Goal: Find specific page/section: Find specific page/section

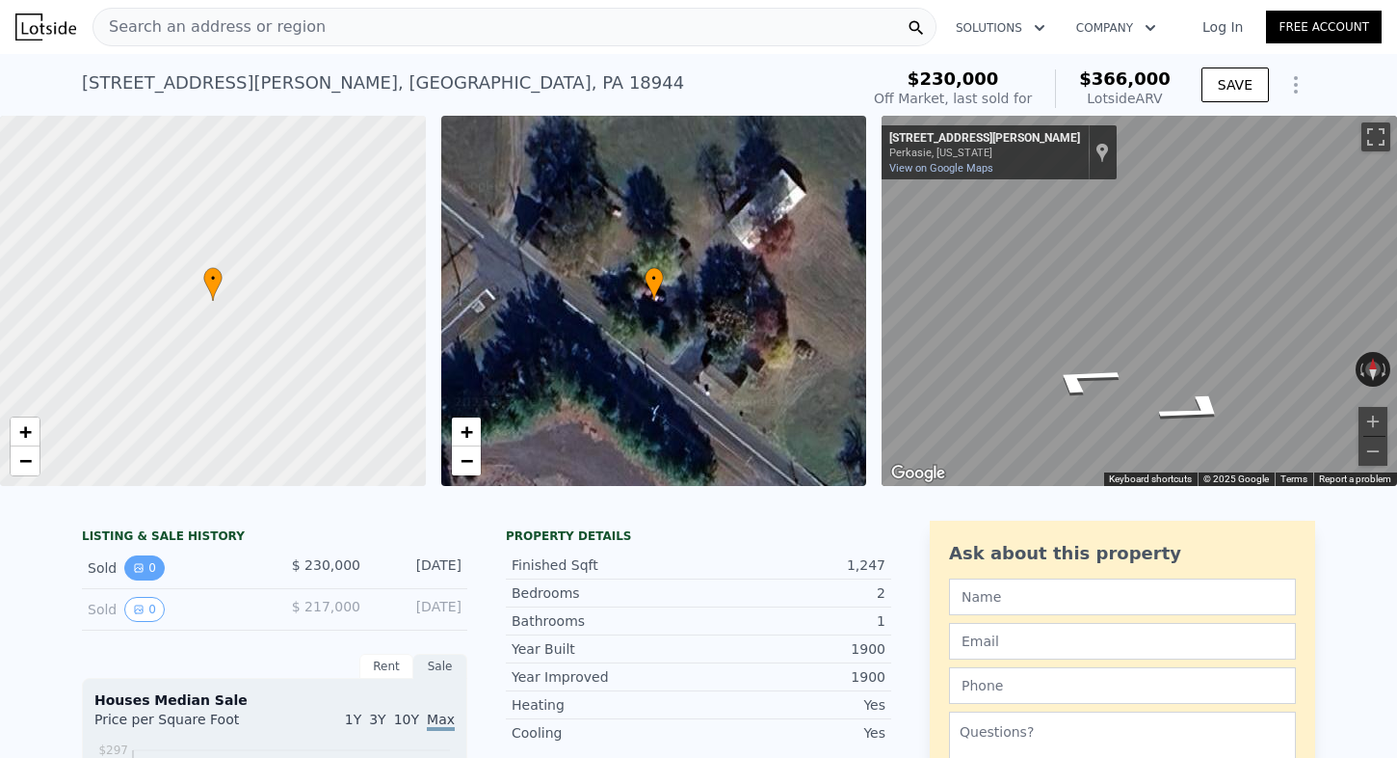
click at [143, 563] on icon "View historical data" at bounding box center [139, 568] width 12 height 12
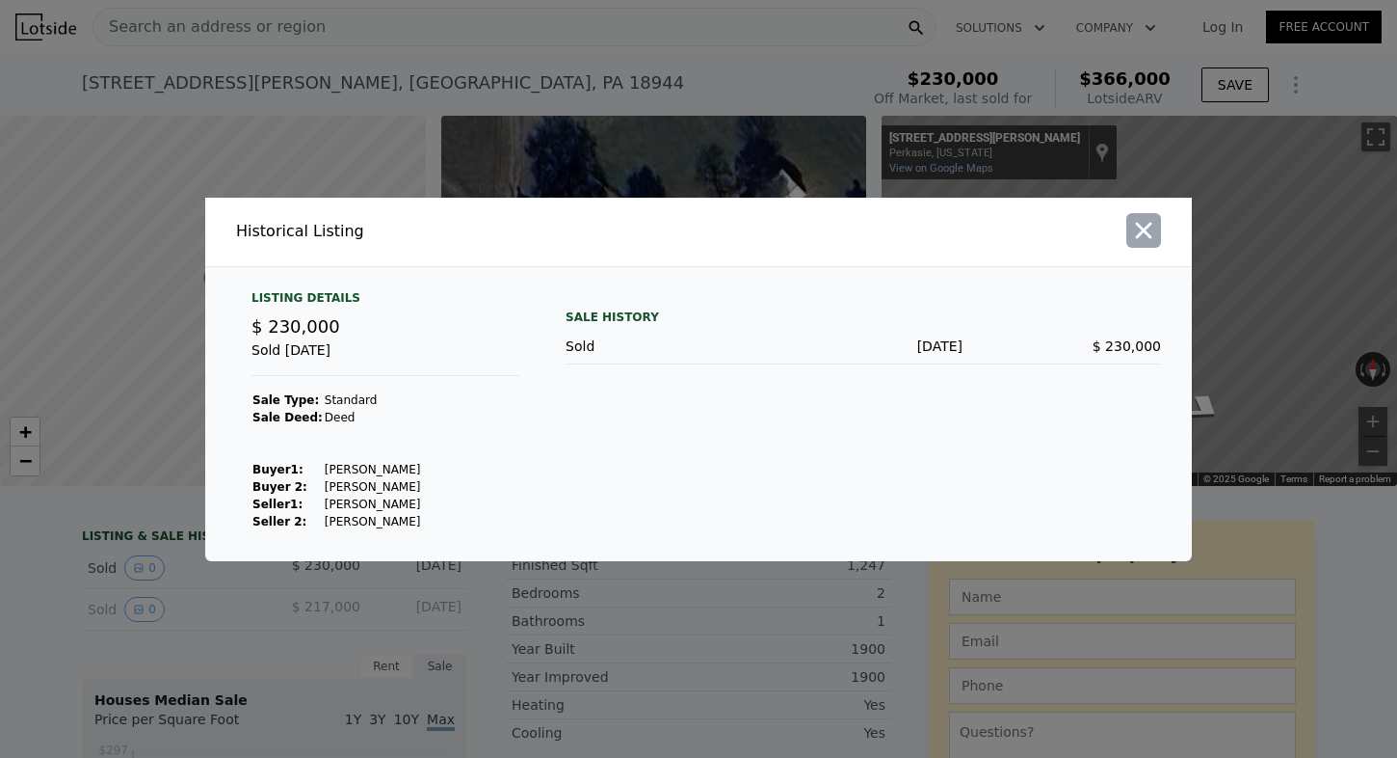
click at [1148, 225] on icon "button" at bounding box center [1143, 230] width 27 height 27
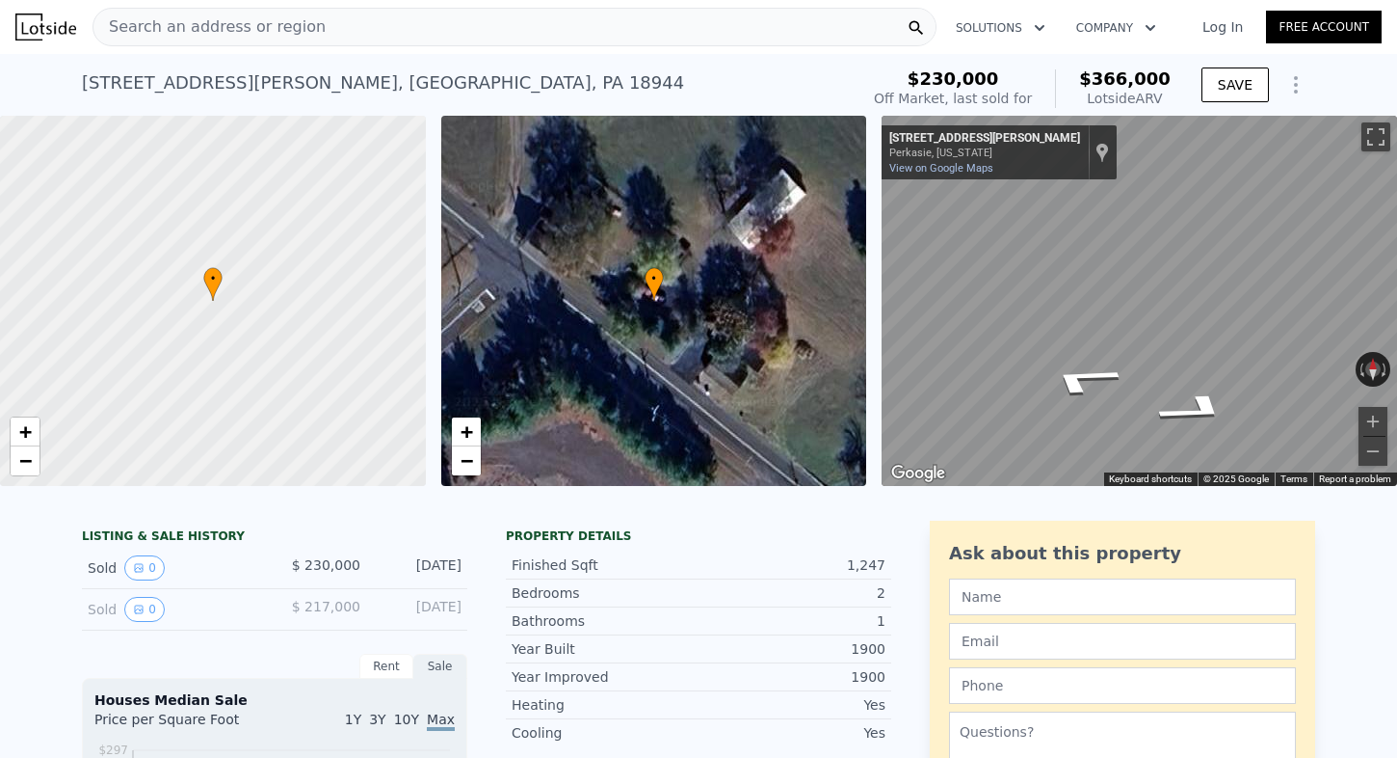
click at [664, 31] on div "Search an address or region" at bounding box center [515, 27] width 844 height 39
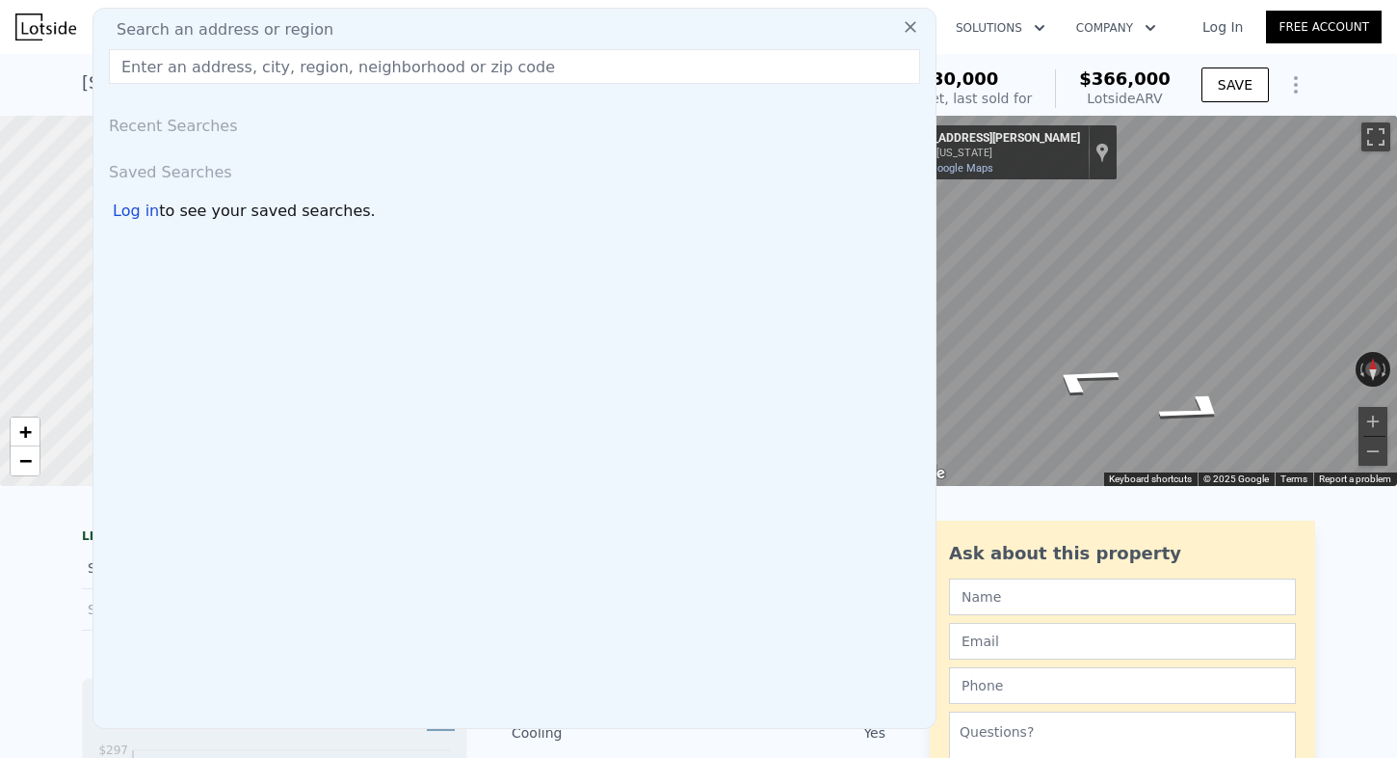
click at [609, 67] on input "text" at bounding box center [514, 66] width 811 height 35
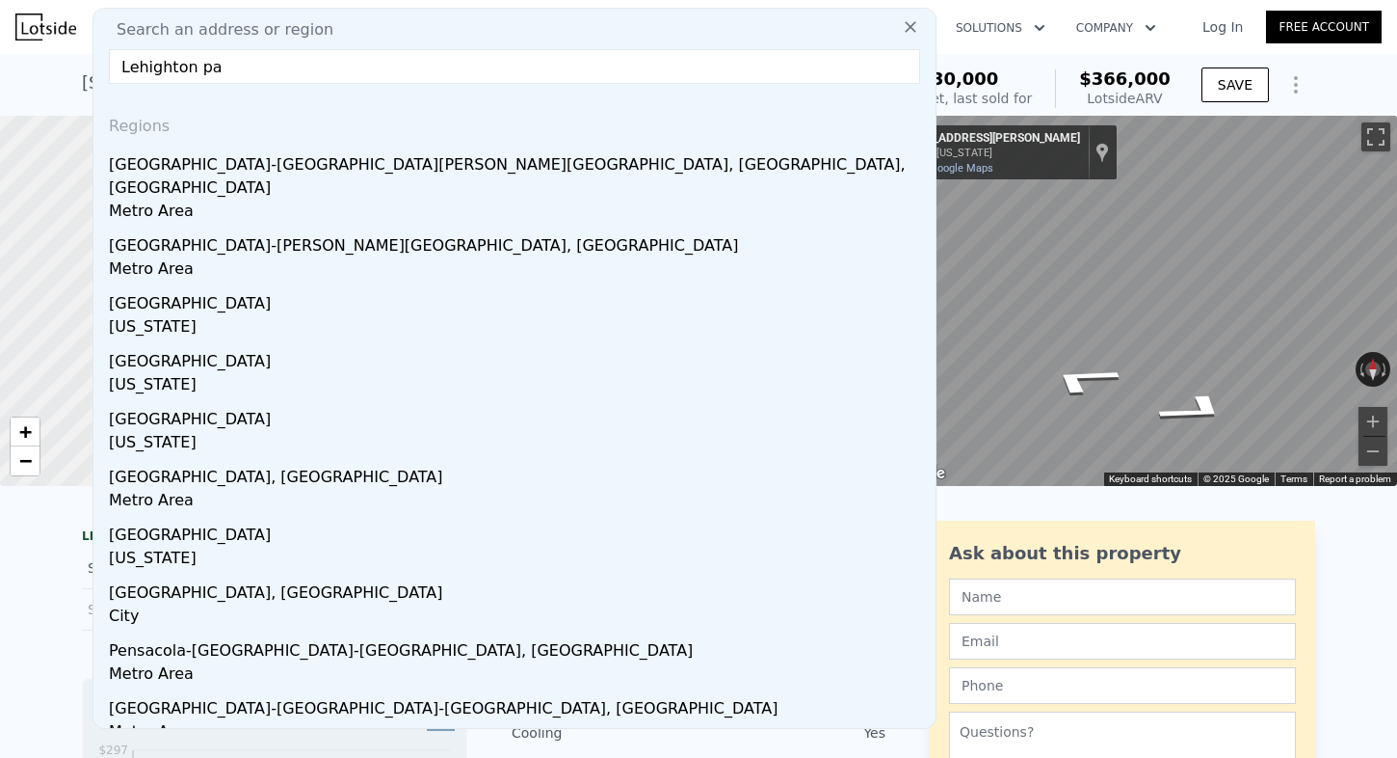
click at [525, 79] on input "Lehighton pa" at bounding box center [514, 66] width 811 height 35
click at [577, 73] on input "Lehighton pa" at bounding box center [514, 66] width 811 height 35
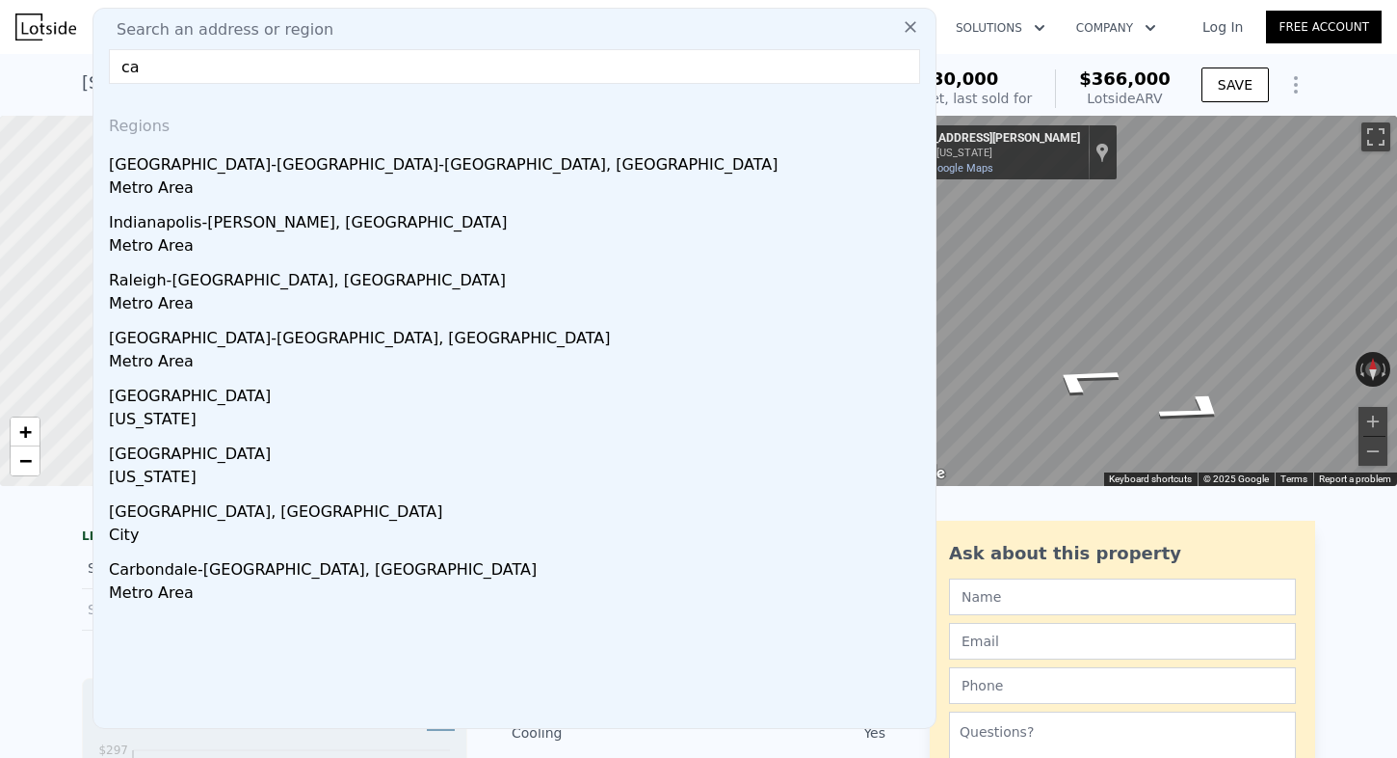
type input "c"
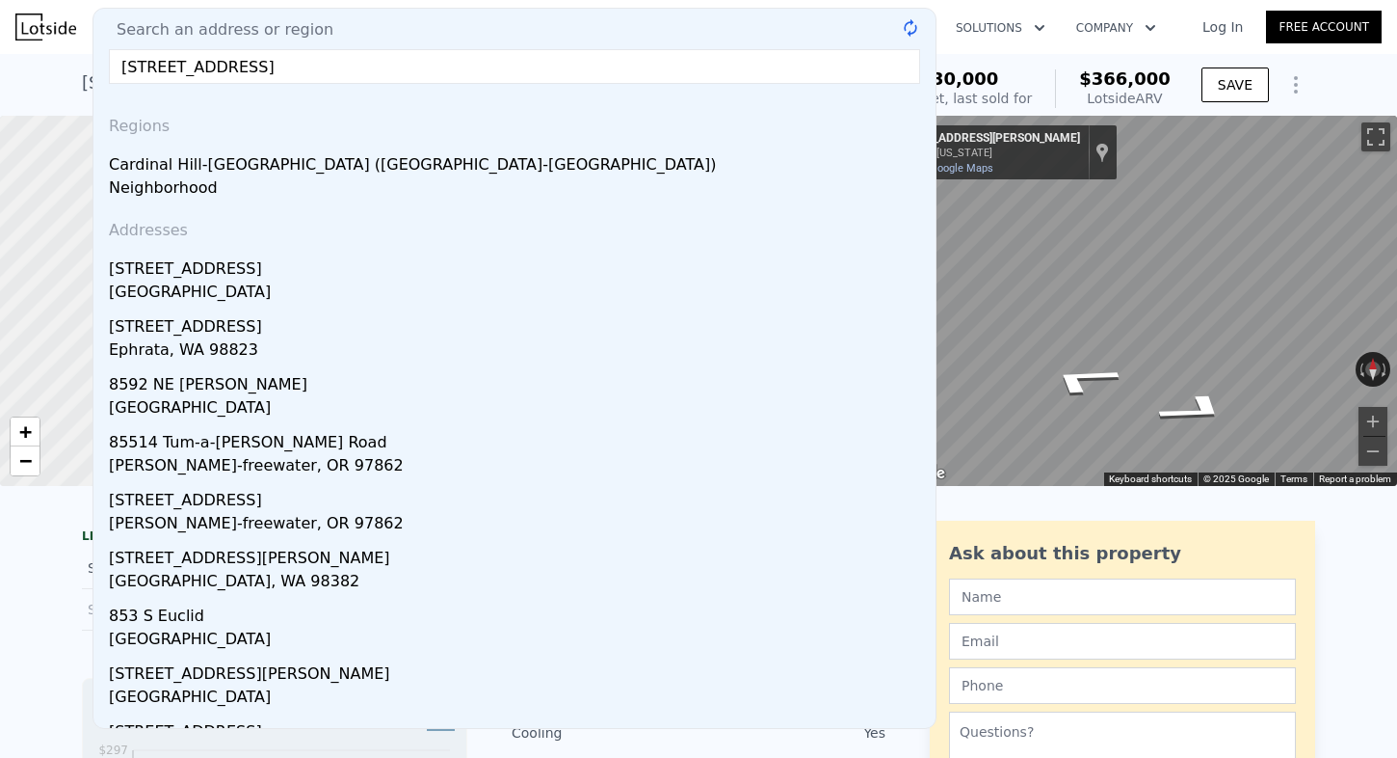
click at [416, 63] on input "85 cardinal drive Lehighton pa" at bounding box center [514, 66] width 811 height 35
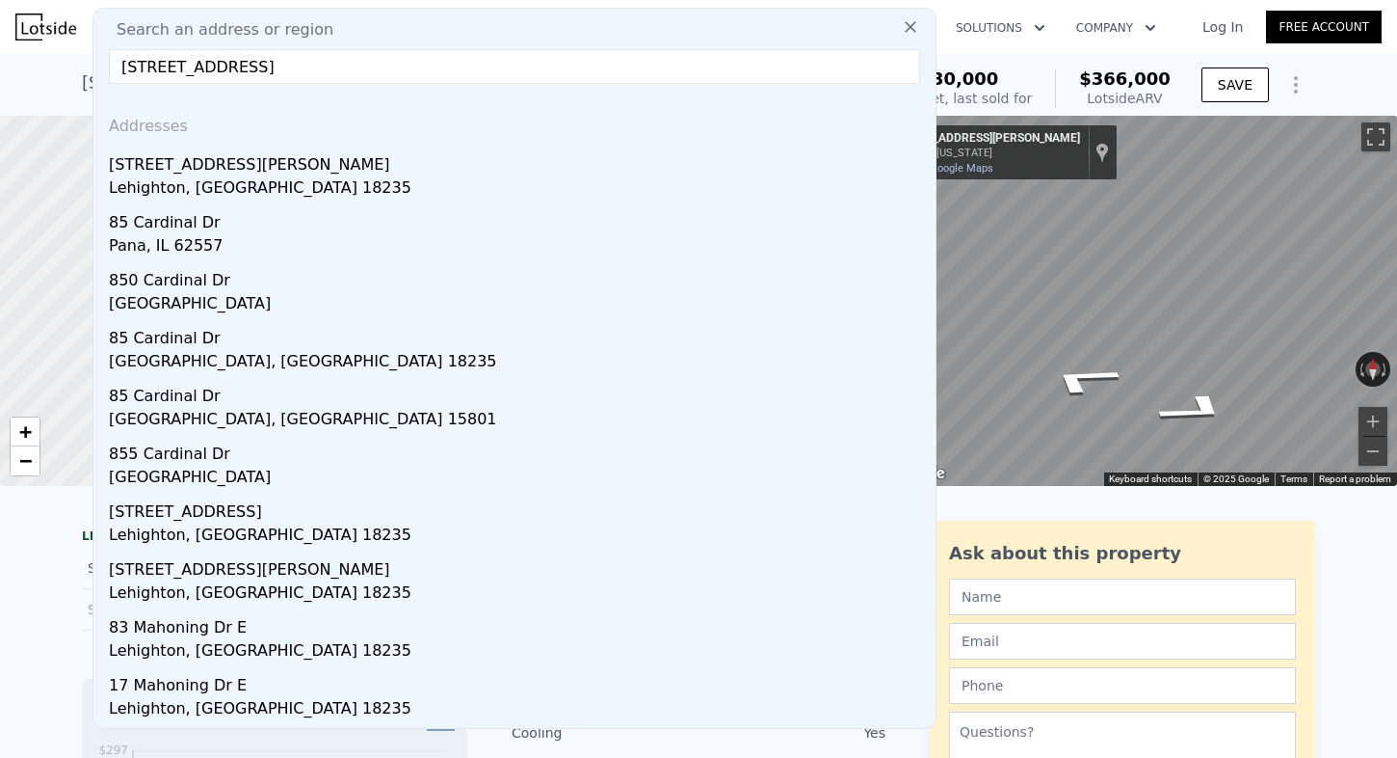
click at [239, 27] on span "Search an address or region" at bounding box center [217, 29] width 232 height 23
click at [345, 77] on input "85 cardinal drive Lehighton pa" at bounding box center [514, 66] width 811 height 35
click at [137, 67] on input "85 cardinal drive Lehighton pa" at bounding box center [514, 66] width 811 height 35
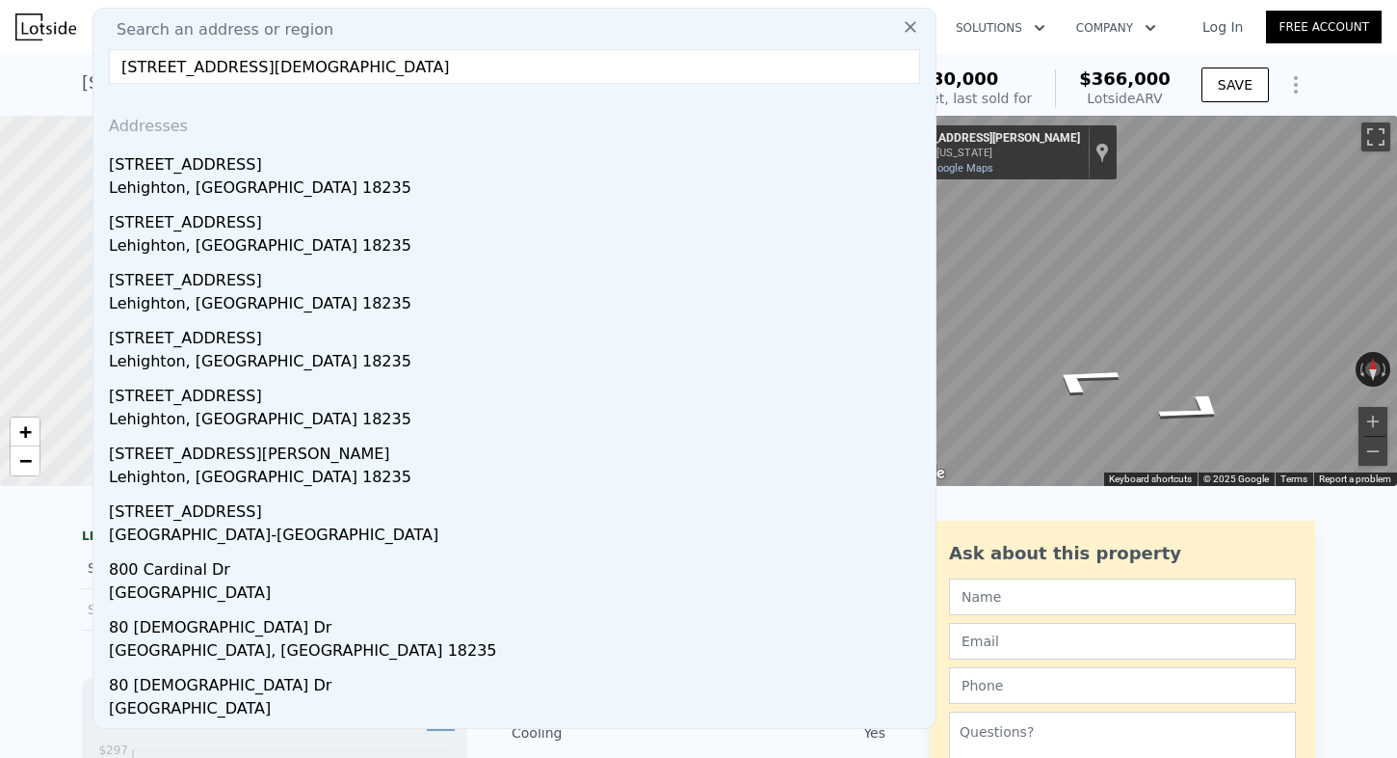
drag, startPoint x: 146, startPoint y: 72, endPoint x: 93, endPoint y: 72, distance: 53.0
click at [93, 72] on div "Search an address or region 80 cardinal drive Lehighton pa Addresses 801 Mahoni…" at bounding box center [515, 368] width 844 height 721
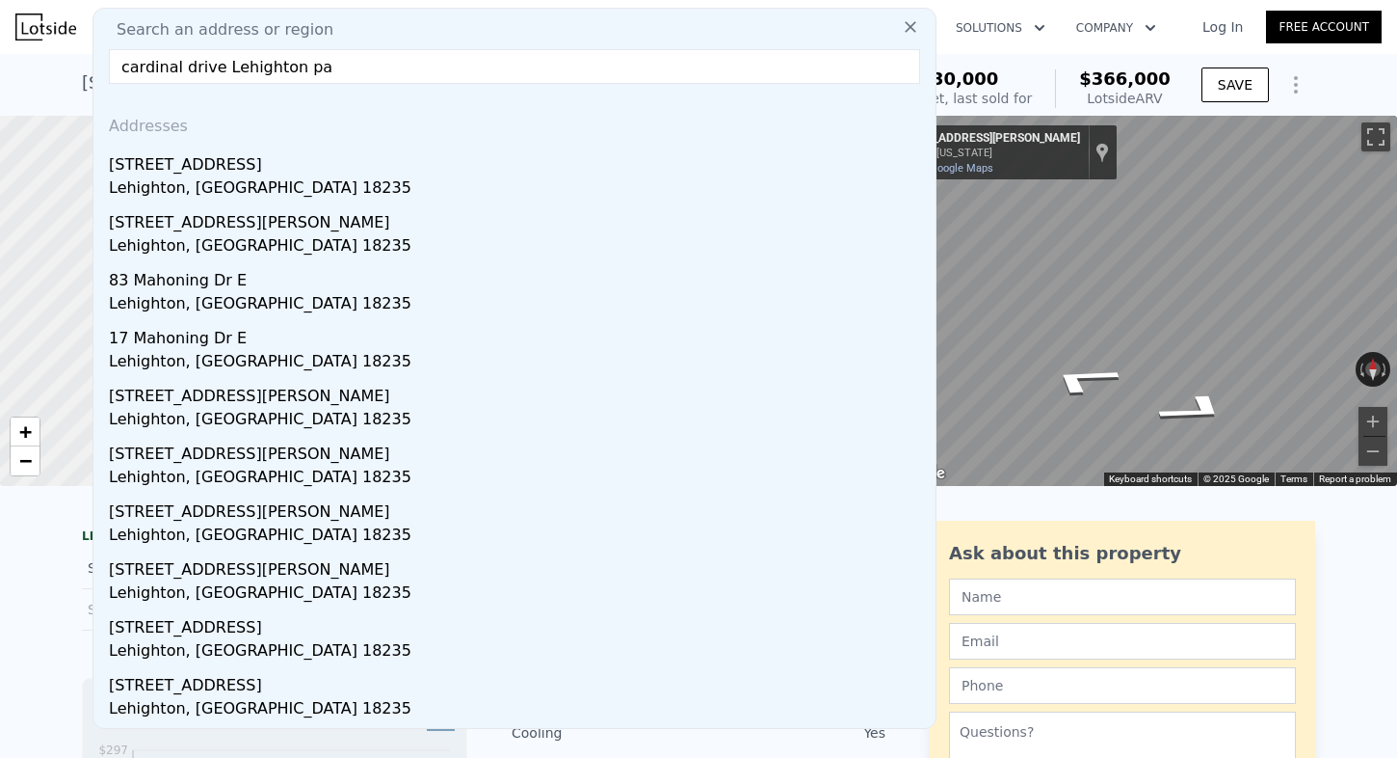
type input "cardinal drive Lehighton pa"
click at [913, 29] on icon at bounding box center [910, 26] width 19 height 19
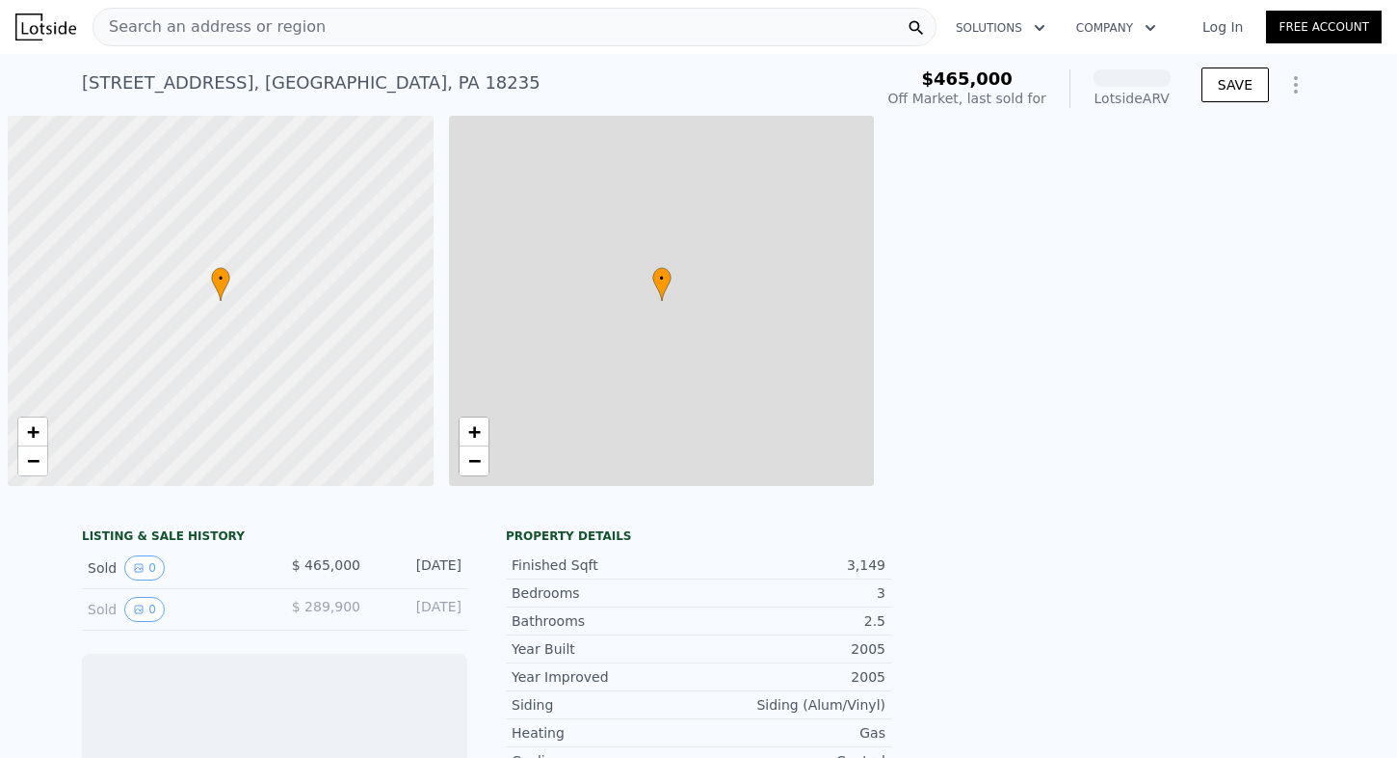
scroll to position [0, 8]
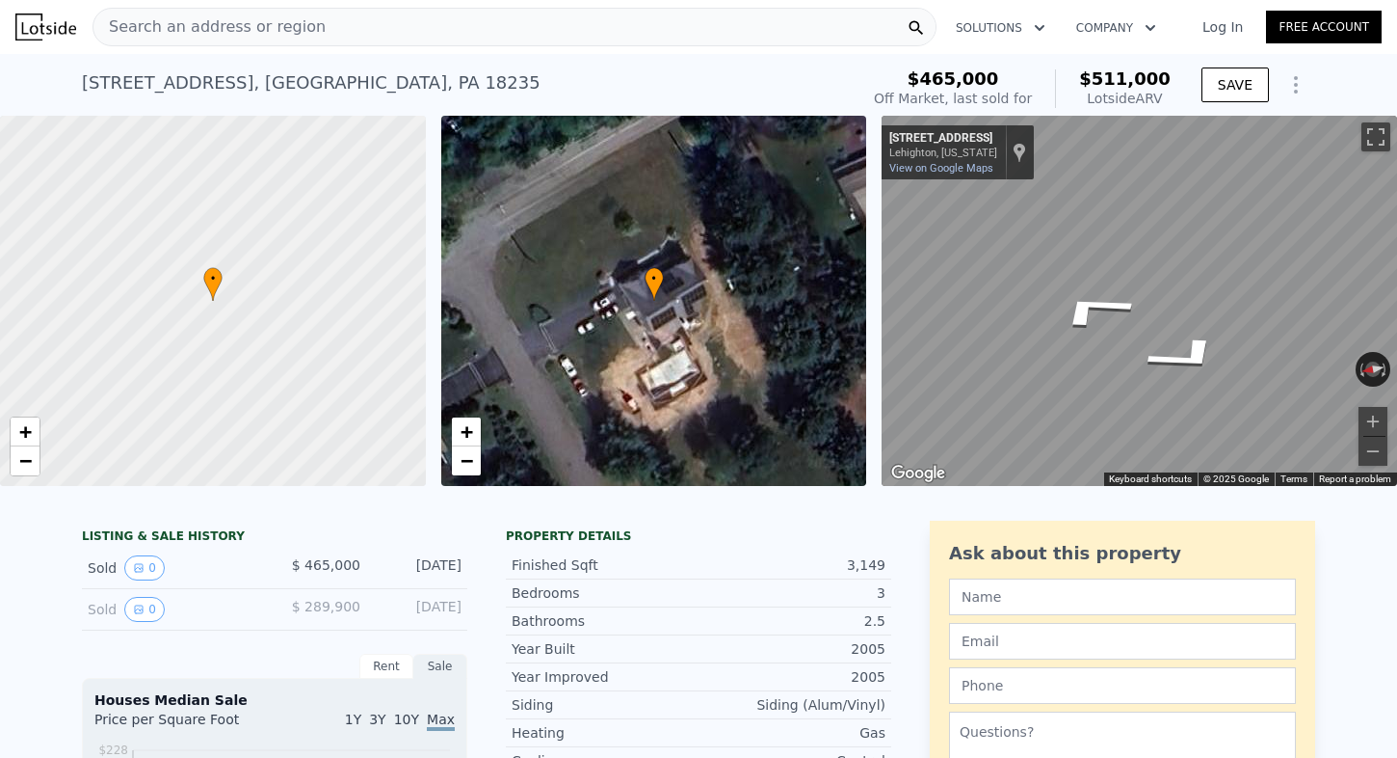
click at [861, 261] on div "• + − • + − ← Move left → Move right ↑ Move up ↓ Move down + Zoom in - Zoom out…" at bounding box center [698, 301] width 1397 height 370
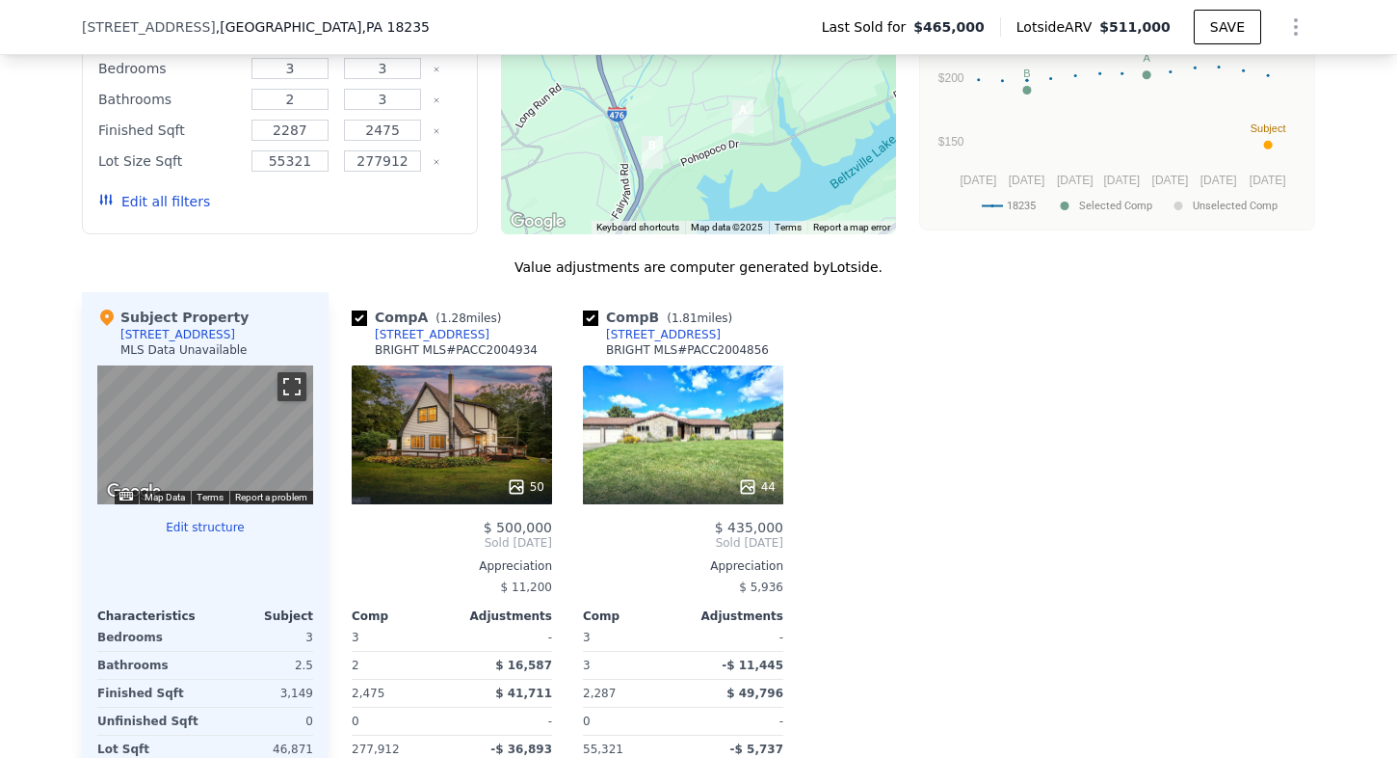
scroll to position [1925, 0]
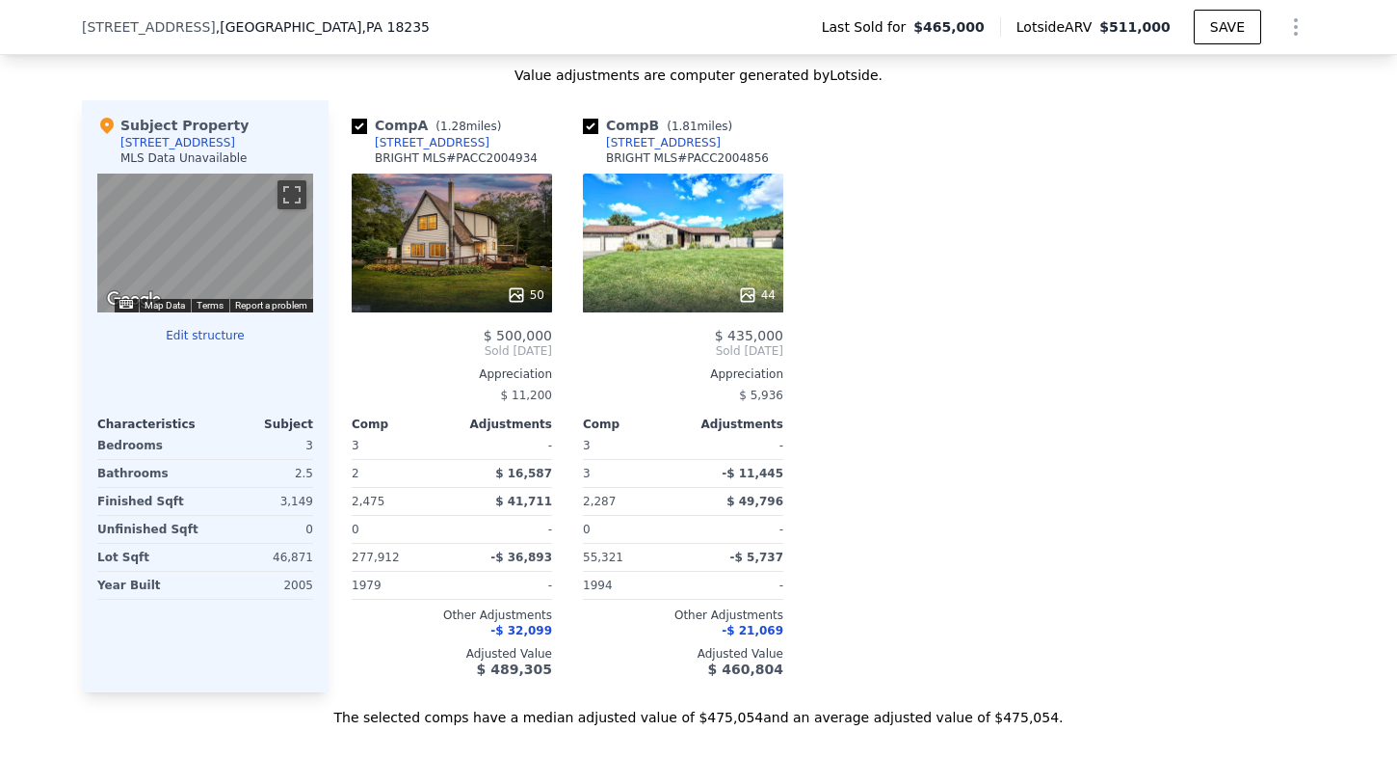
click at [180, 145] on div "1785 Forest St" at bounding box center [177, 142] width 115 height 15
click at [174, 128] on div "Subject Property" at bounding box center [172, 125] width 151 height 19
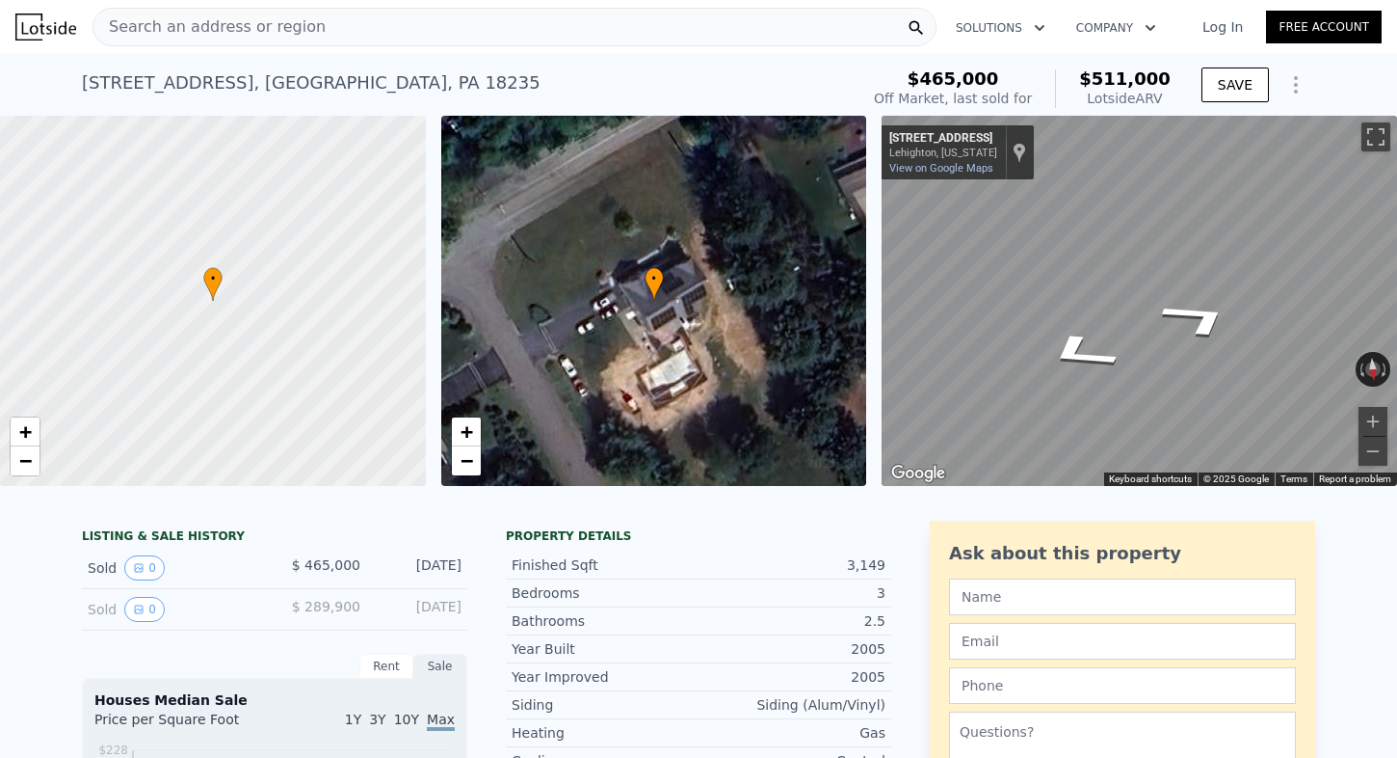
scroll to position [0, 0]
